Goal: Information Seeking & Learning: Understand process/instructions

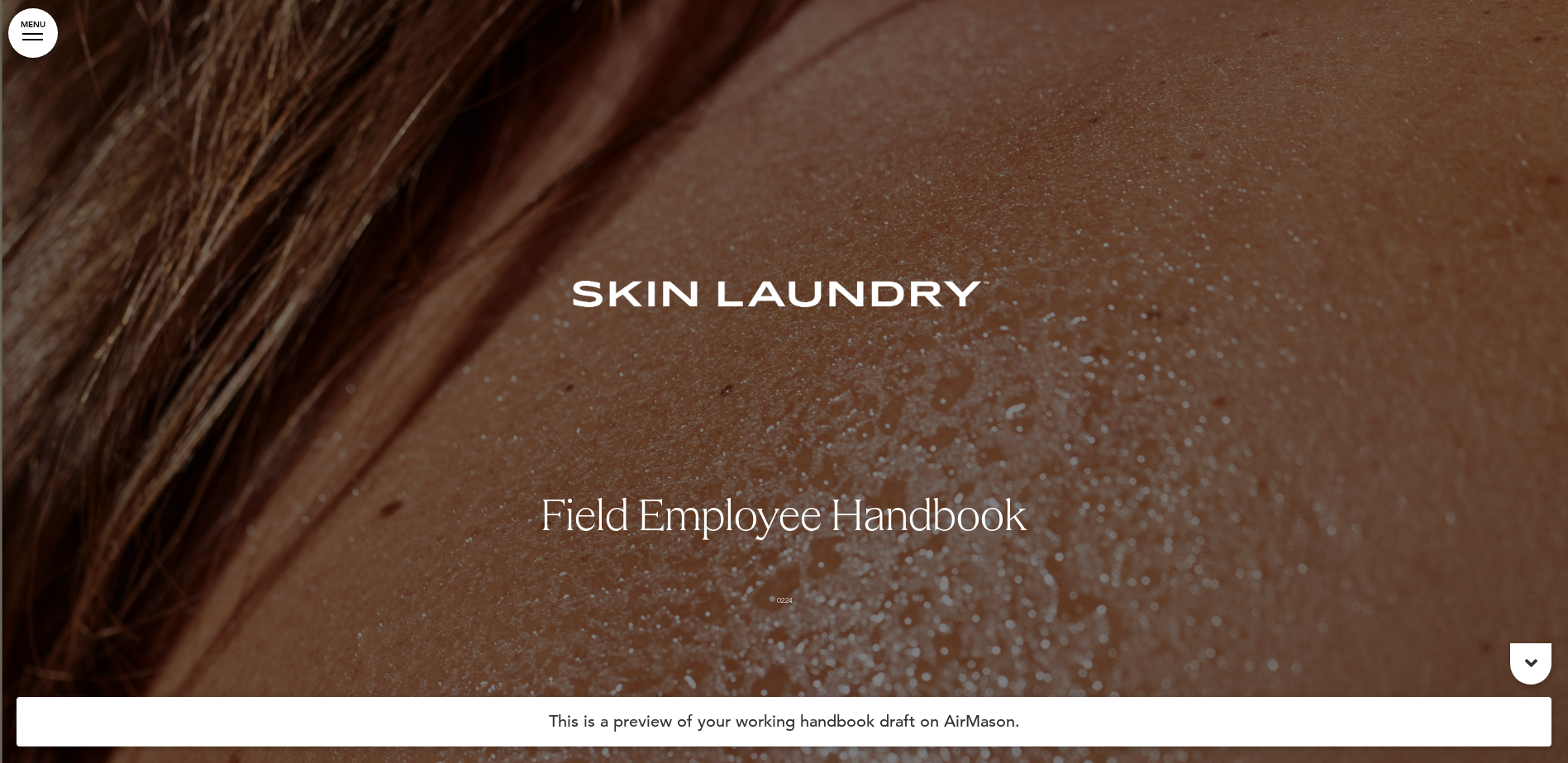
click at [39, 43] on link "MENU" at bounding box center [33, 33] width 49 height 49
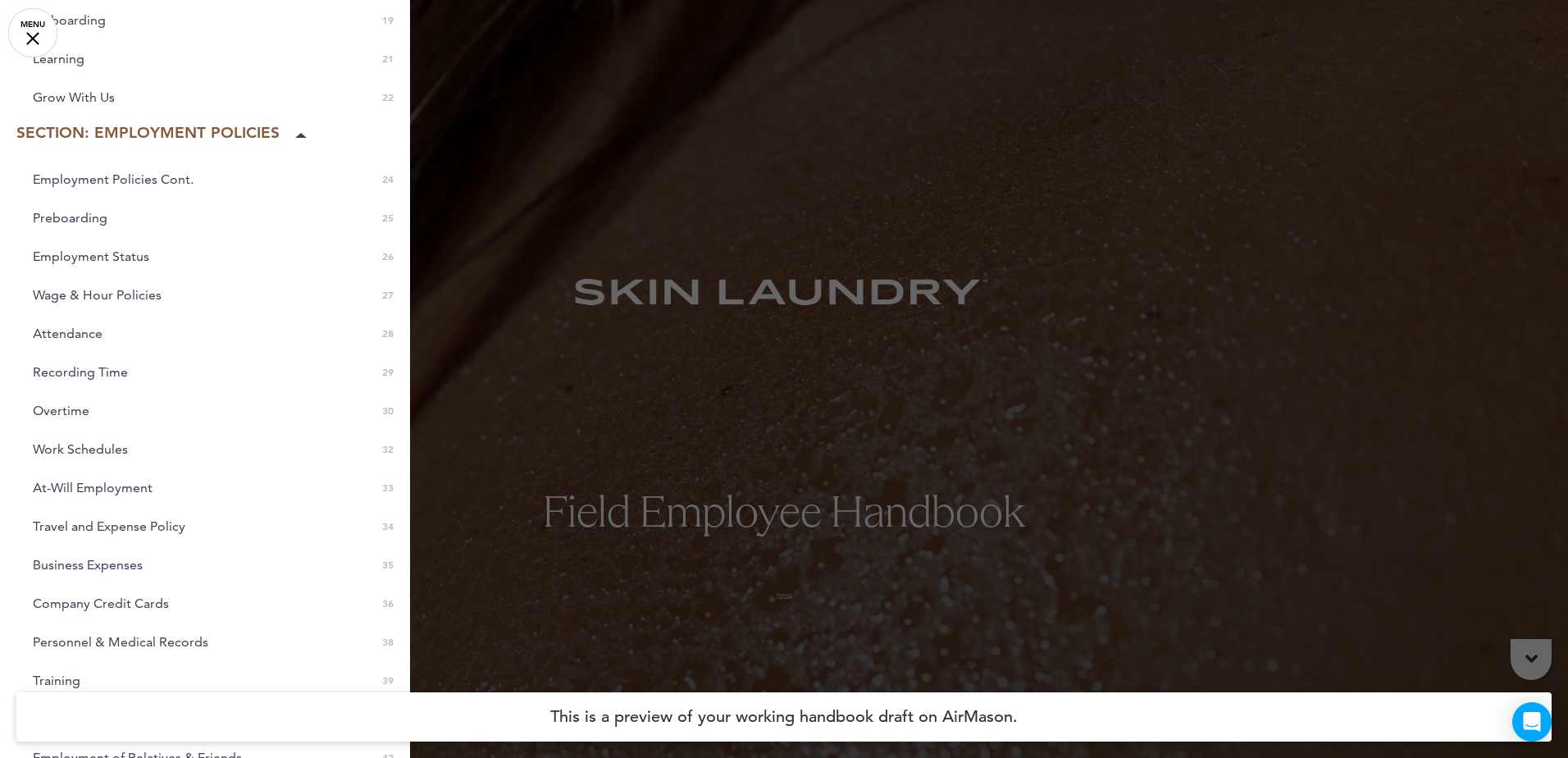
scroll to position [723, 0]
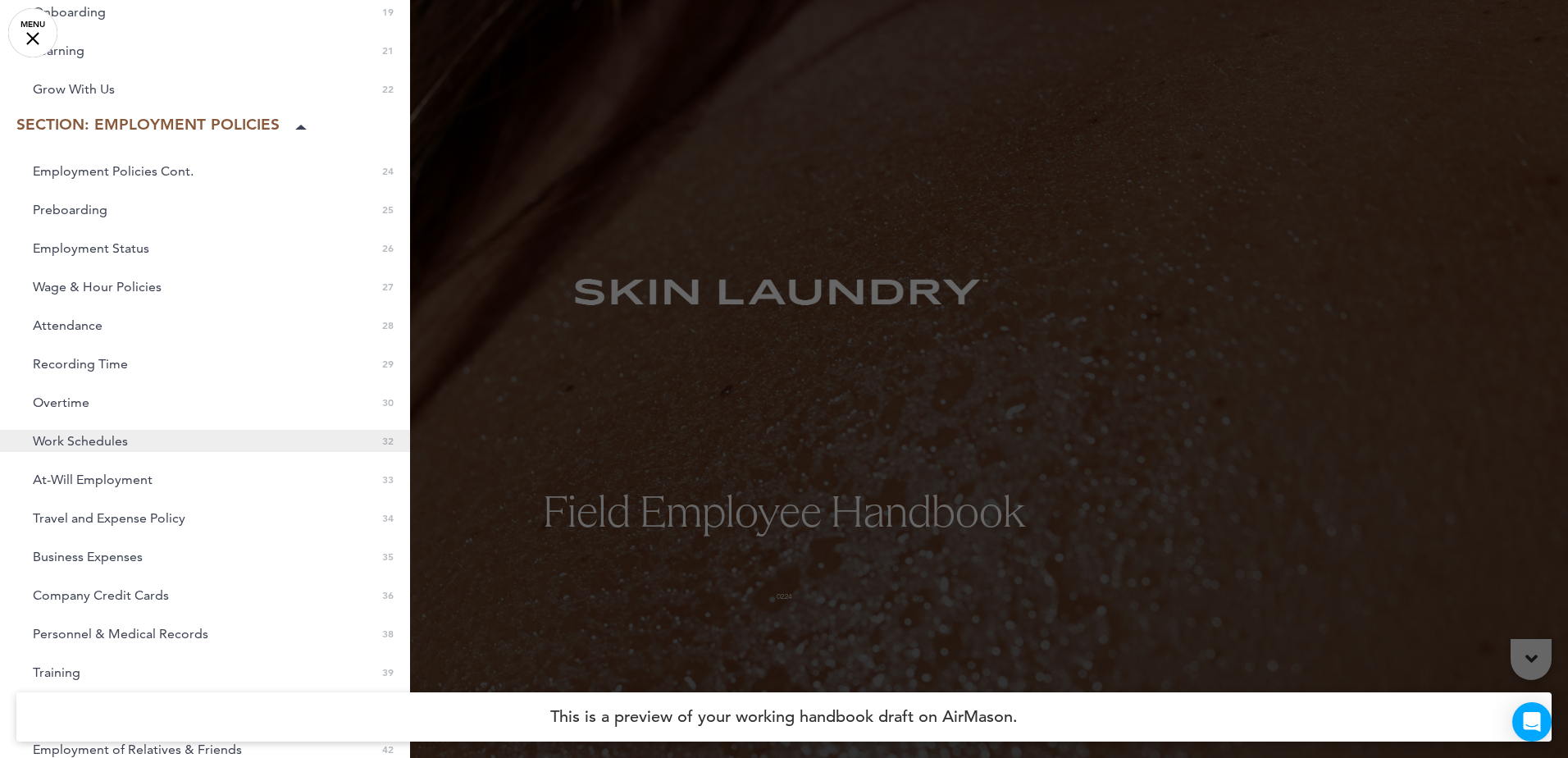
click at [94, 443] on span "Work Schedules" at bounding box center [80, 441] width 95 height 14
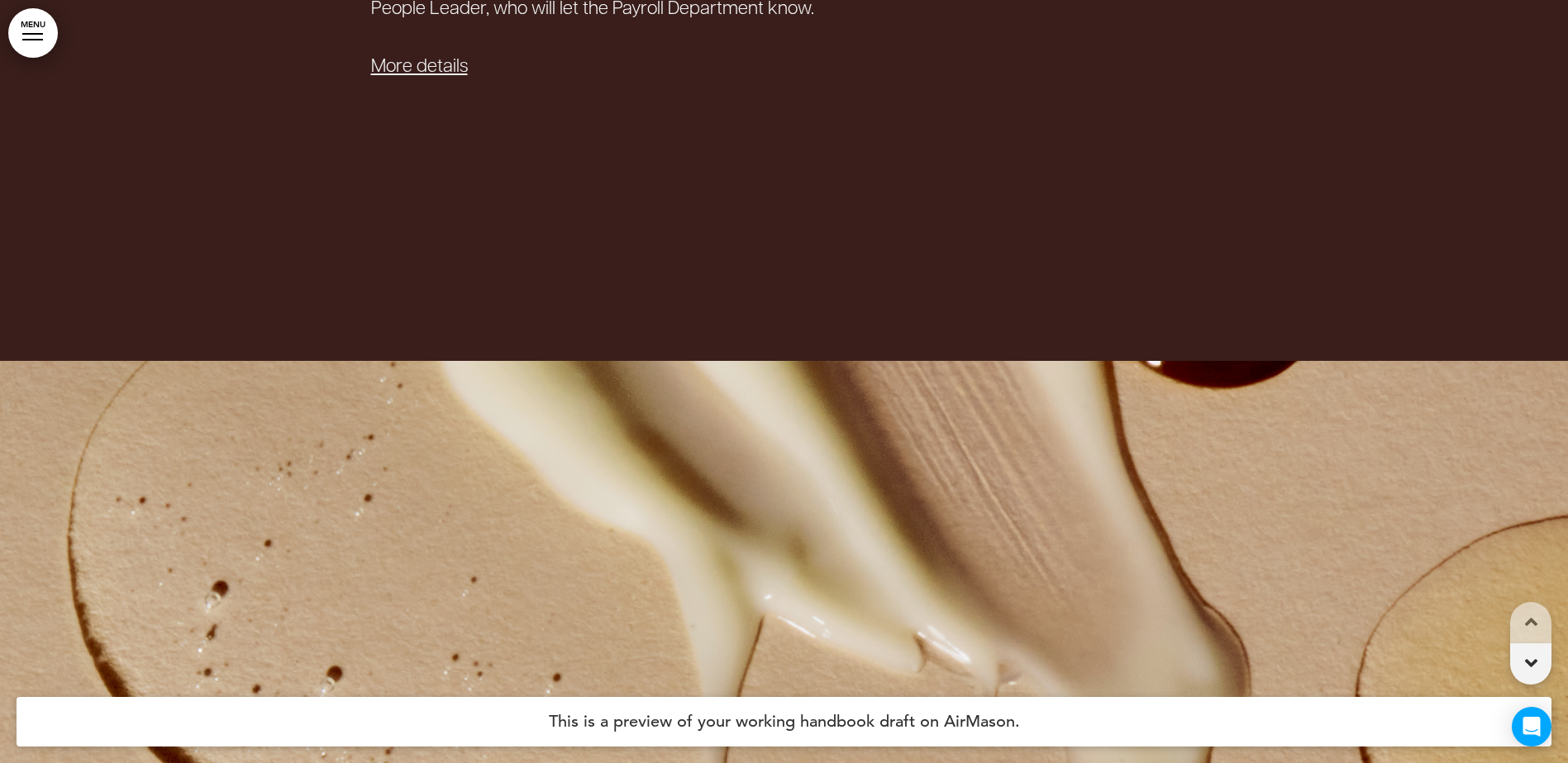
scroll to position [33927, 0]
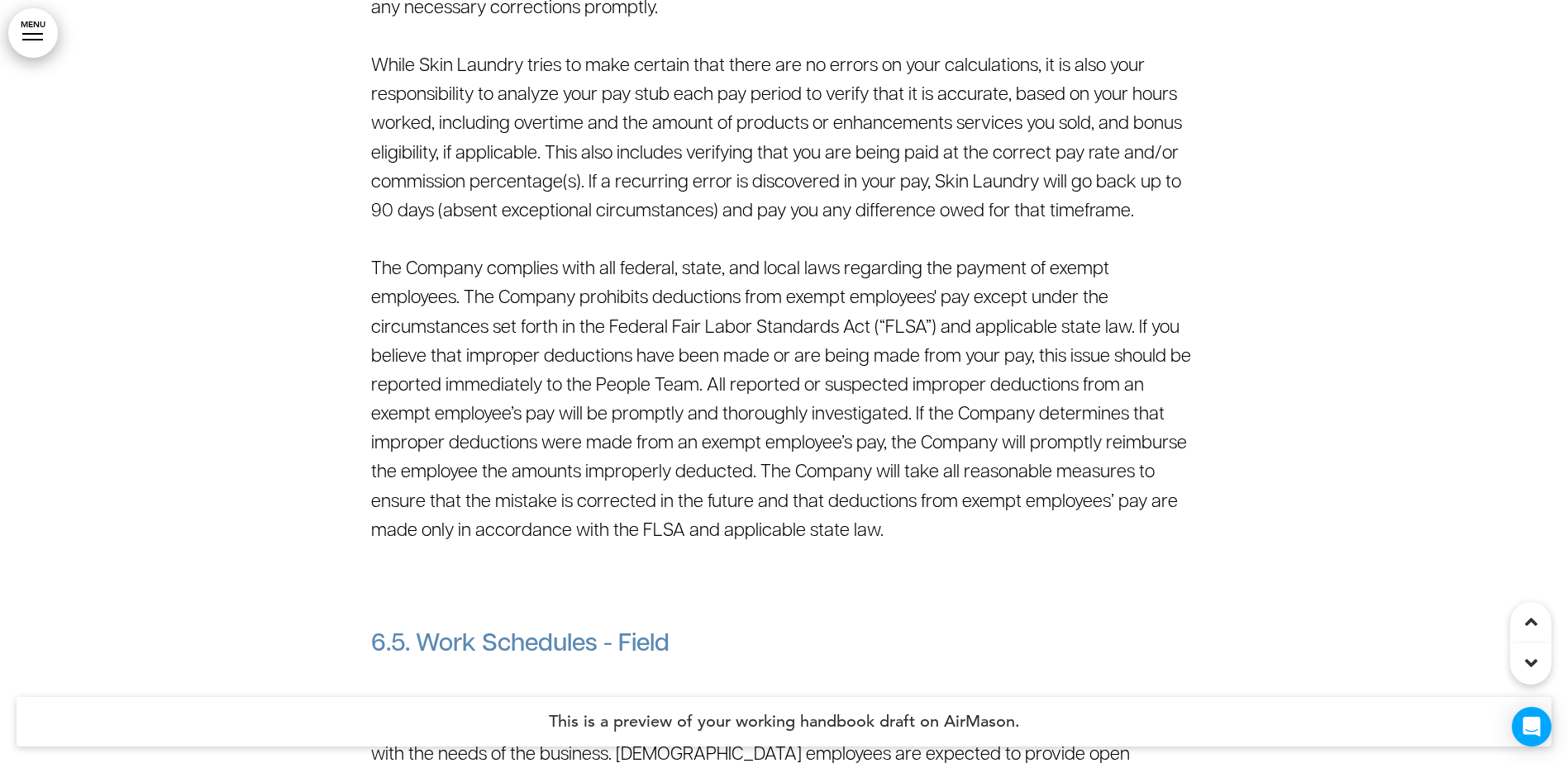
drag, startPoint x: 431, startPoint y: 440, endPoint x: 947, endPoint y: 448, distance: 516.1
drag, startPoint x: 947, startPoint y: 448, endPoint x: 973, endPoint y: 502, distance: 59.9
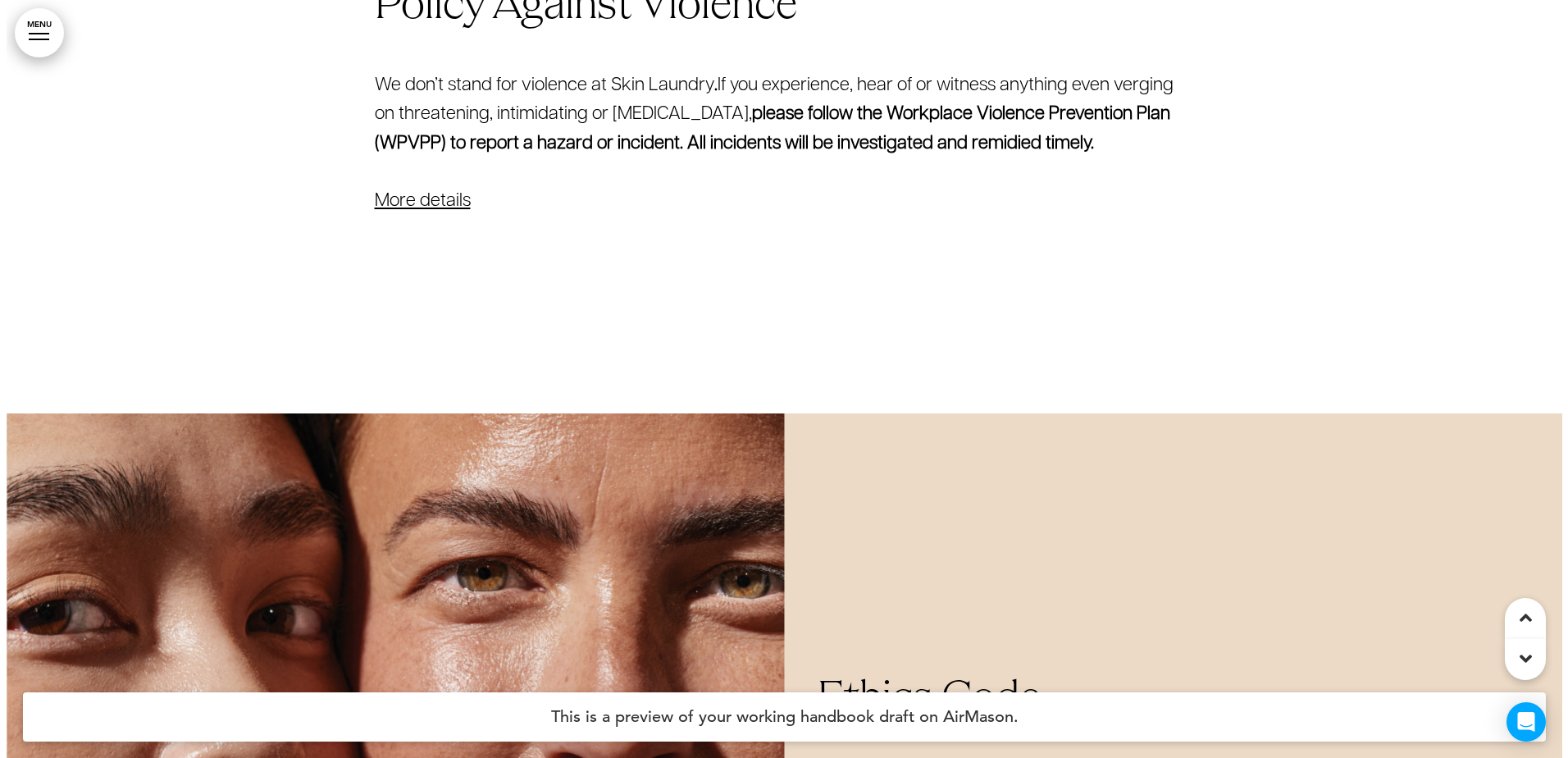
scroll to position [0, 0]
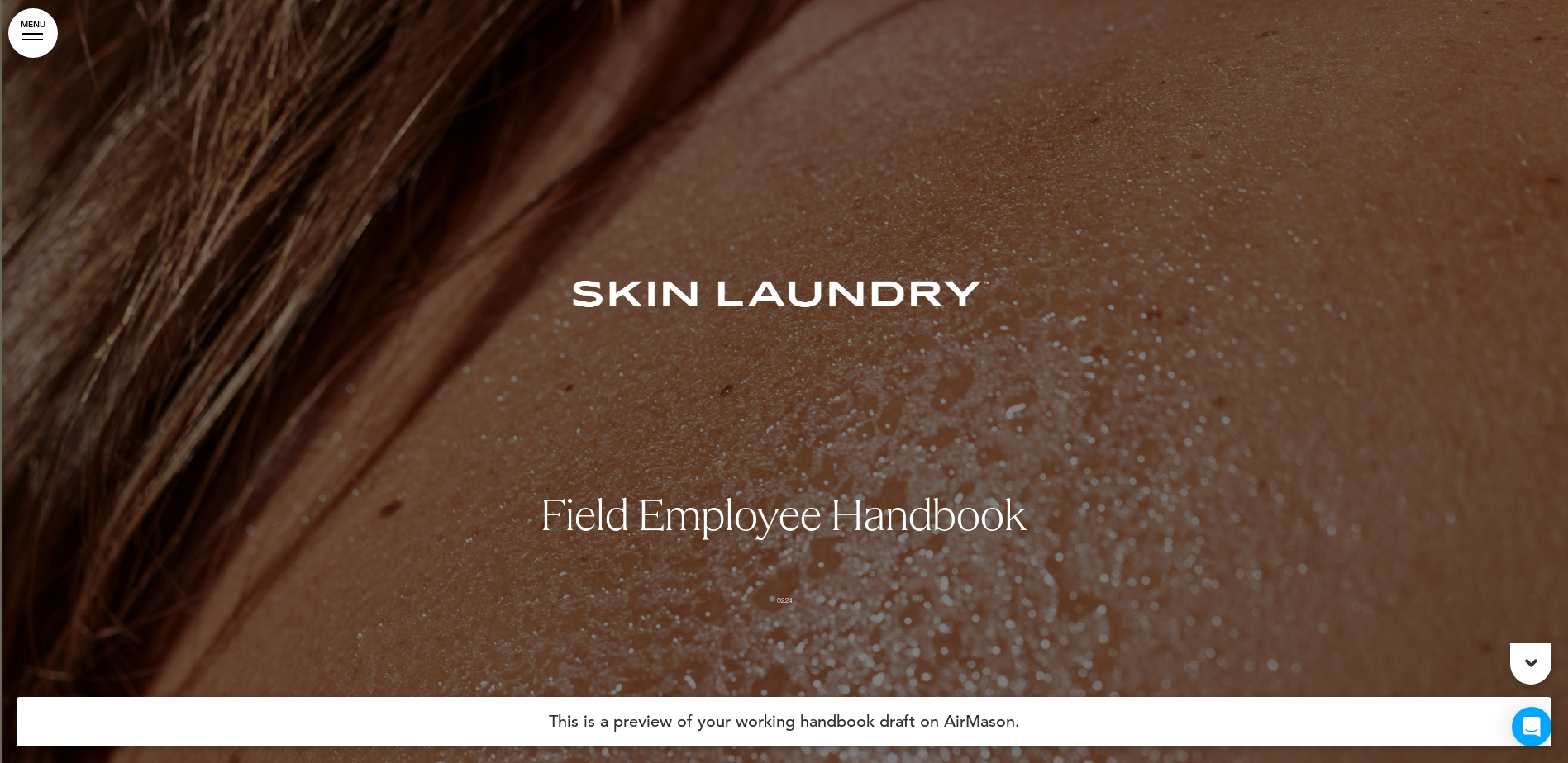
click at [37, 37] on link "MENU" at bounding box center [33, 33] width 49 height 49
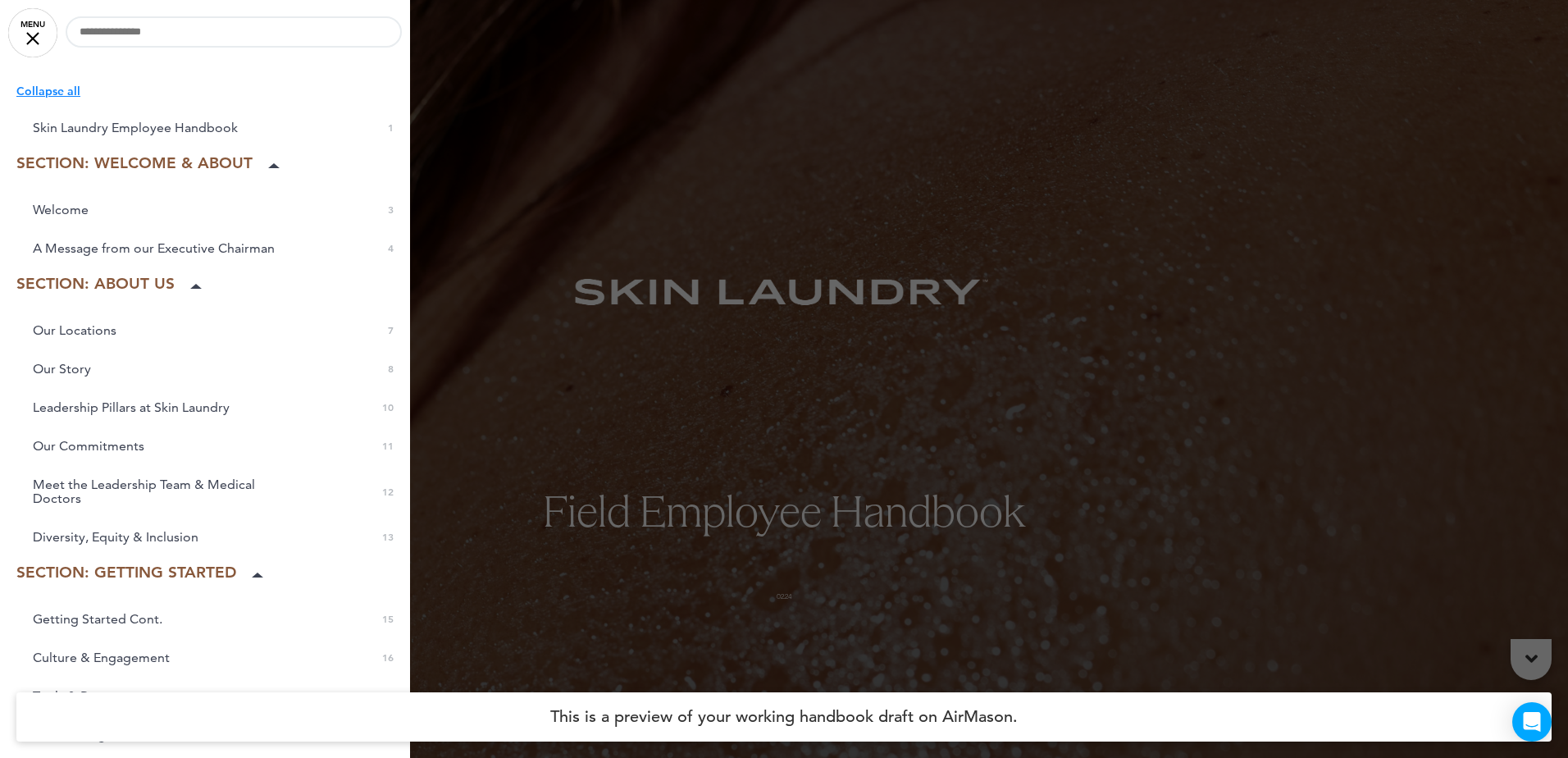
click at [65, 92] on p "Collapse all" at bounding box center [213, 91] width 393 height 18
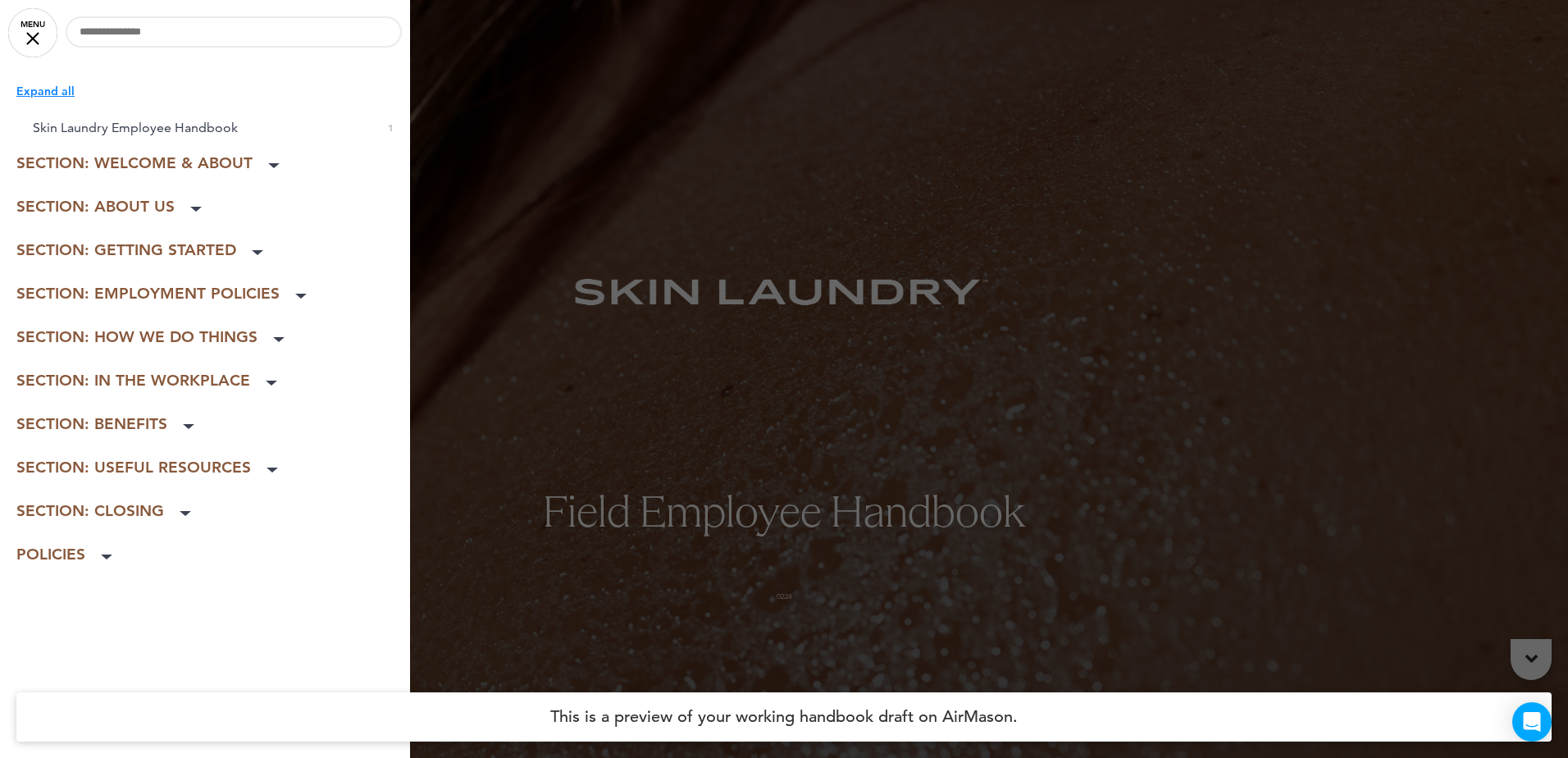
click at [32, 24] on link "MENU" at bounding box center [32, 32] width 49 height 49
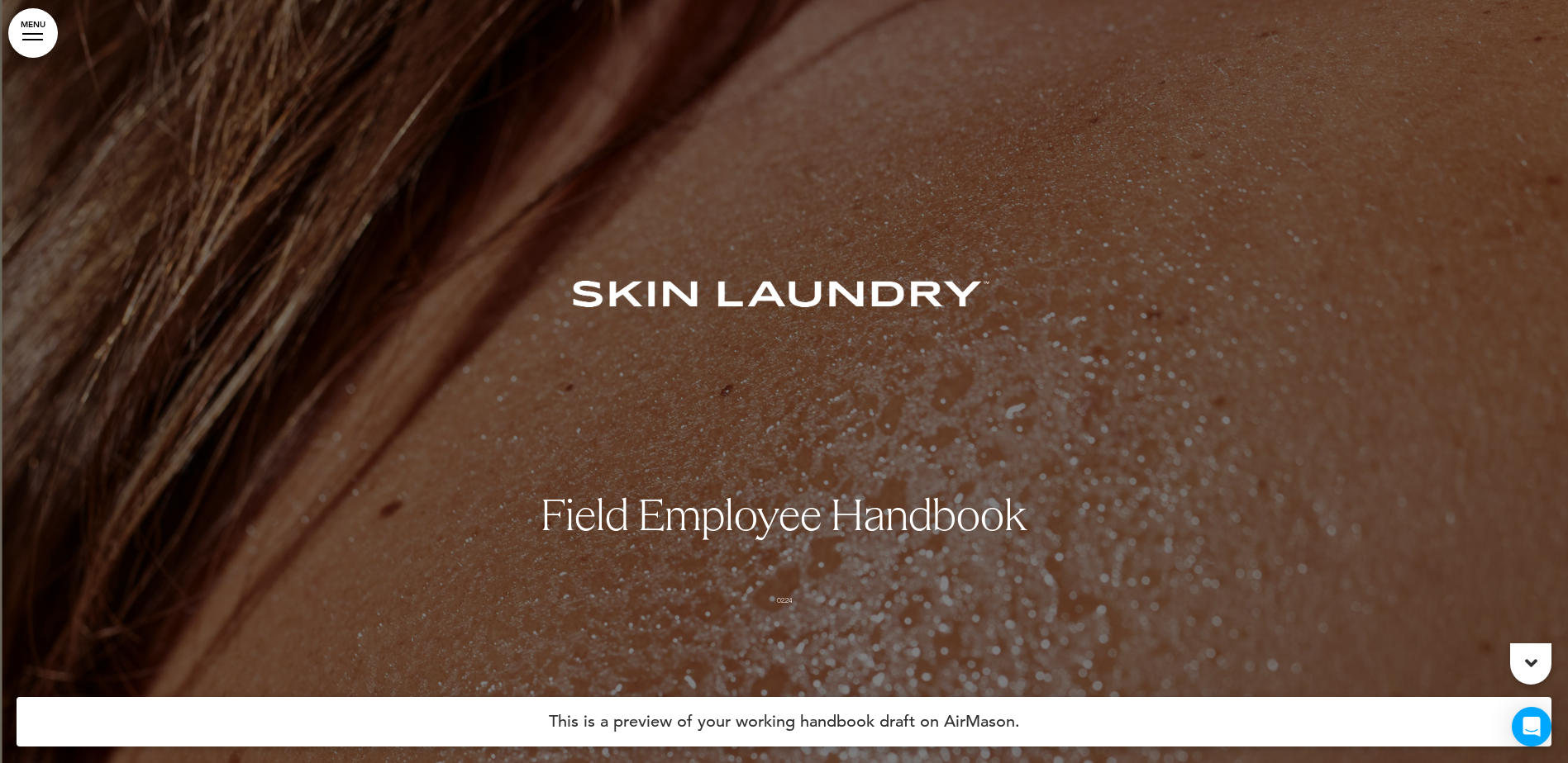
click at [1079, 223] on img at bounding box center [781, 293] width 660 height 344
click at [772, 308] on img at bounding box center [781, 293] width 660 height 344
